Goal: Task Accomplishment & Management: Manage account settings

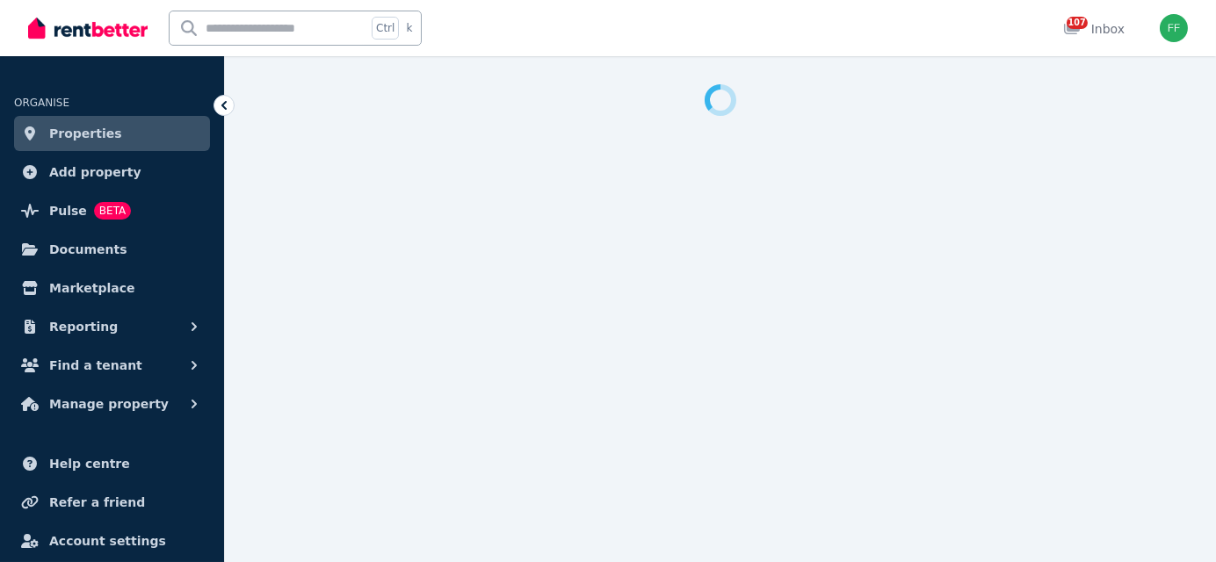
select select "**********"
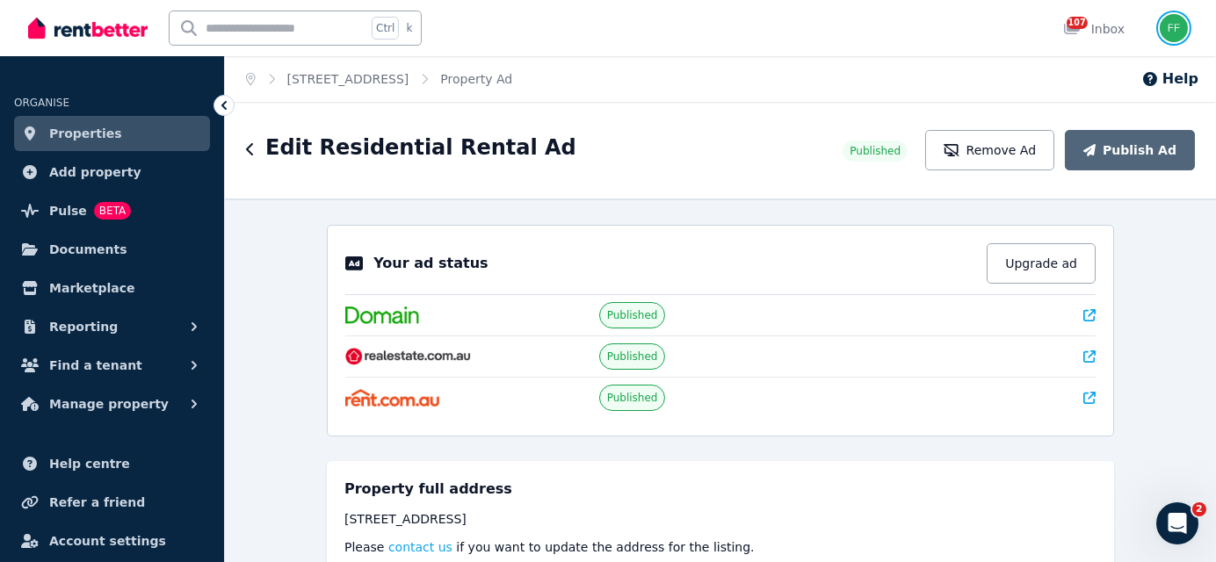
click at [1176, 26] on img "button" at bounding box center [1174, 28] width 28 height 28
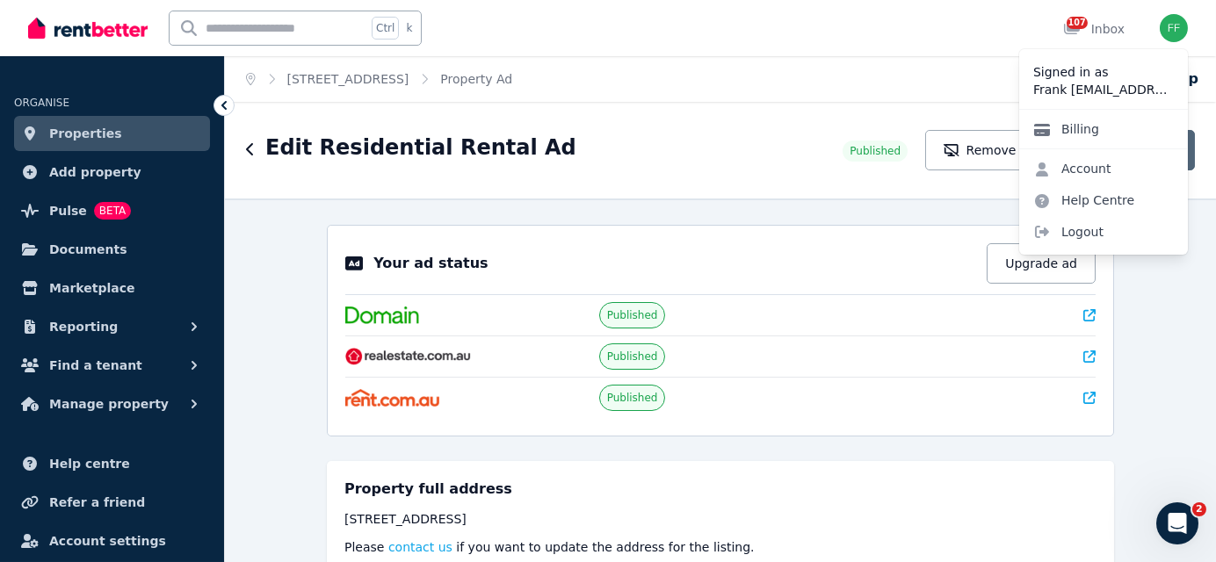
click at [1069, 134] on link "Billing" at bounding box center [1066, 129] width 94 height 32
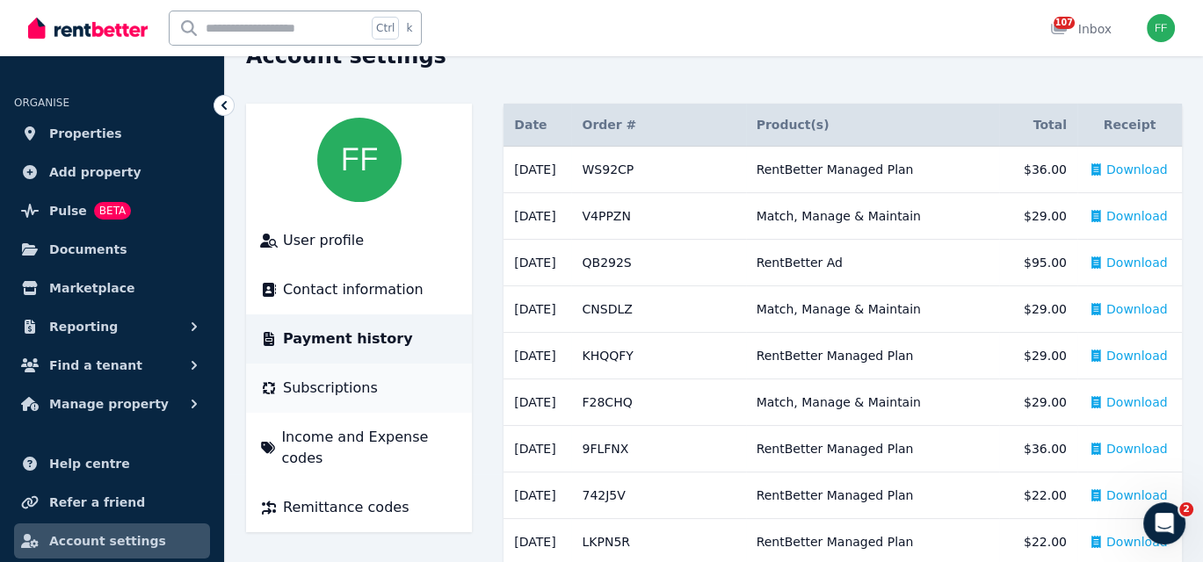
scroll to position [176, 0]
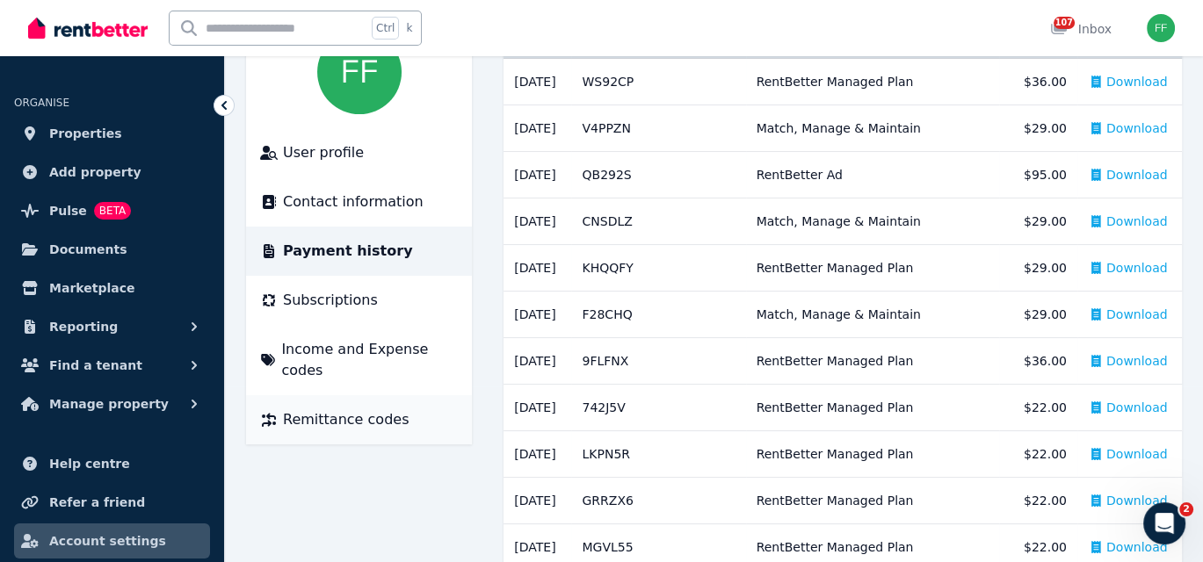
click at [320, 409] on span "Remittance codes" at bounding box center [346, 419] width 126 height 21
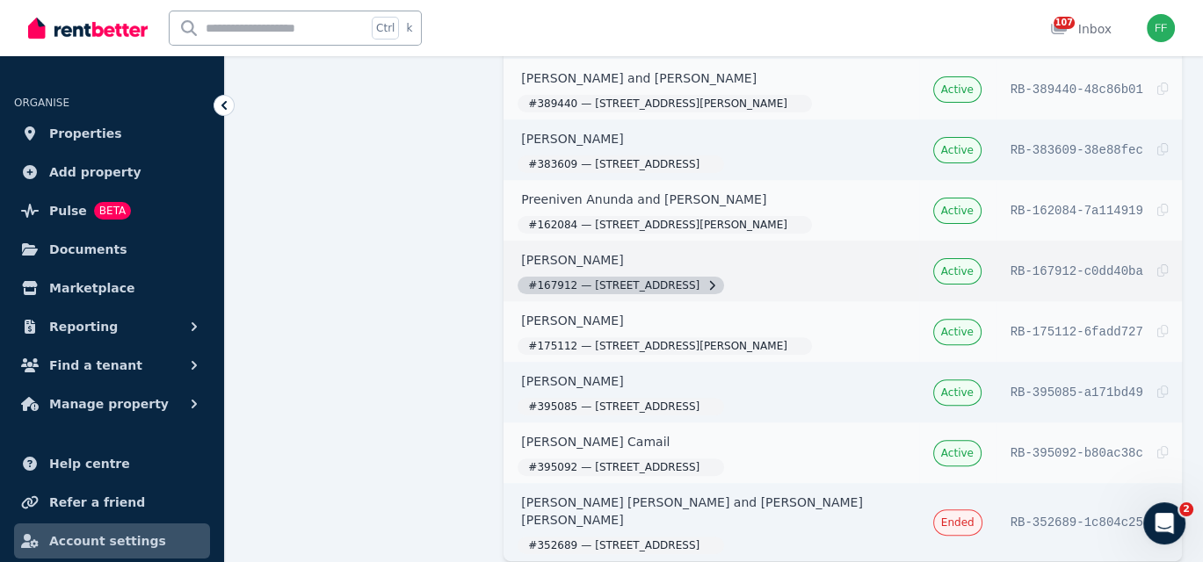
scroll to position [642, 0]
